Goal: Check status: Check status

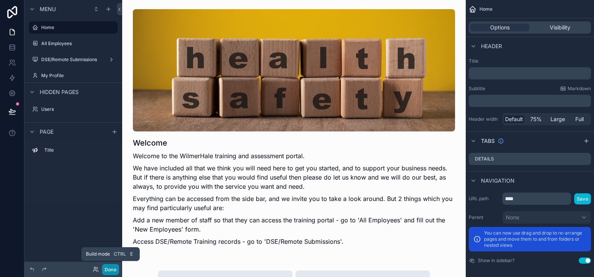
click at [111, 268] on button "Done" at bounding box center [110, 269] width 17 height 11
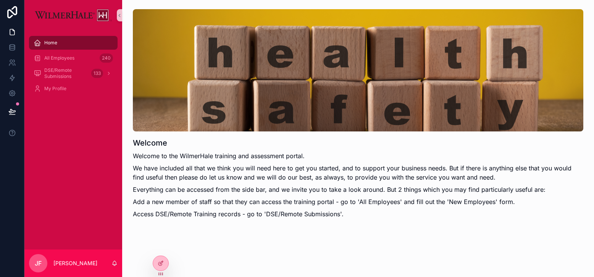
scroll to position [9, 0]
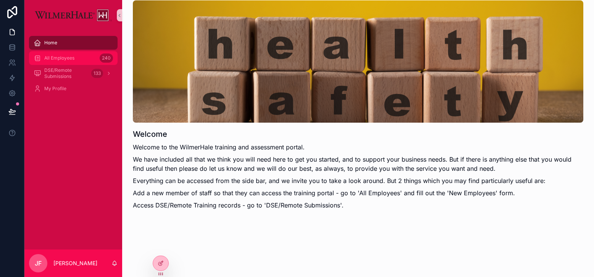
click at [61, 59] on span "All Employees" at bounding box center [59, 58] width 30 height 6
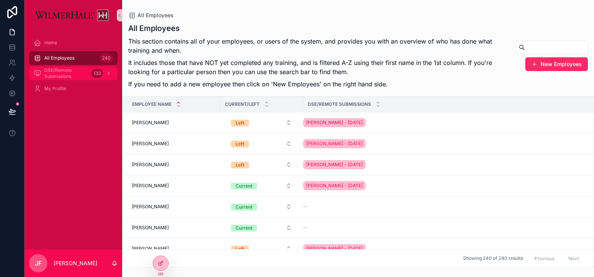
click at [63, 71] on span "DSE/Remote Submissions" at bounding box center [66, 73] width 44 height 12
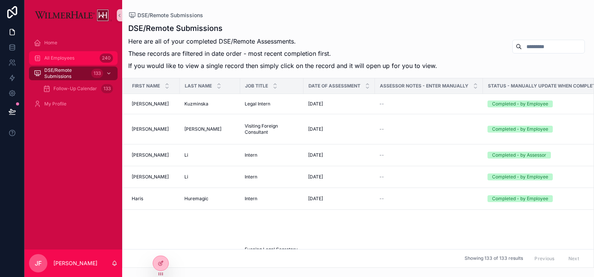
click at [63, 60] on span "All Employees" at bounding box center [59, 58] width 30 height 6
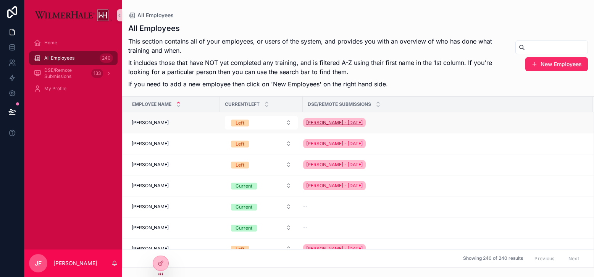
click at [319, 123] on span "[PERSON_NAME] - [DATE]" at bounding box center [334, 122] width 56 height 6
